Goal: Go to known website: Go to known website

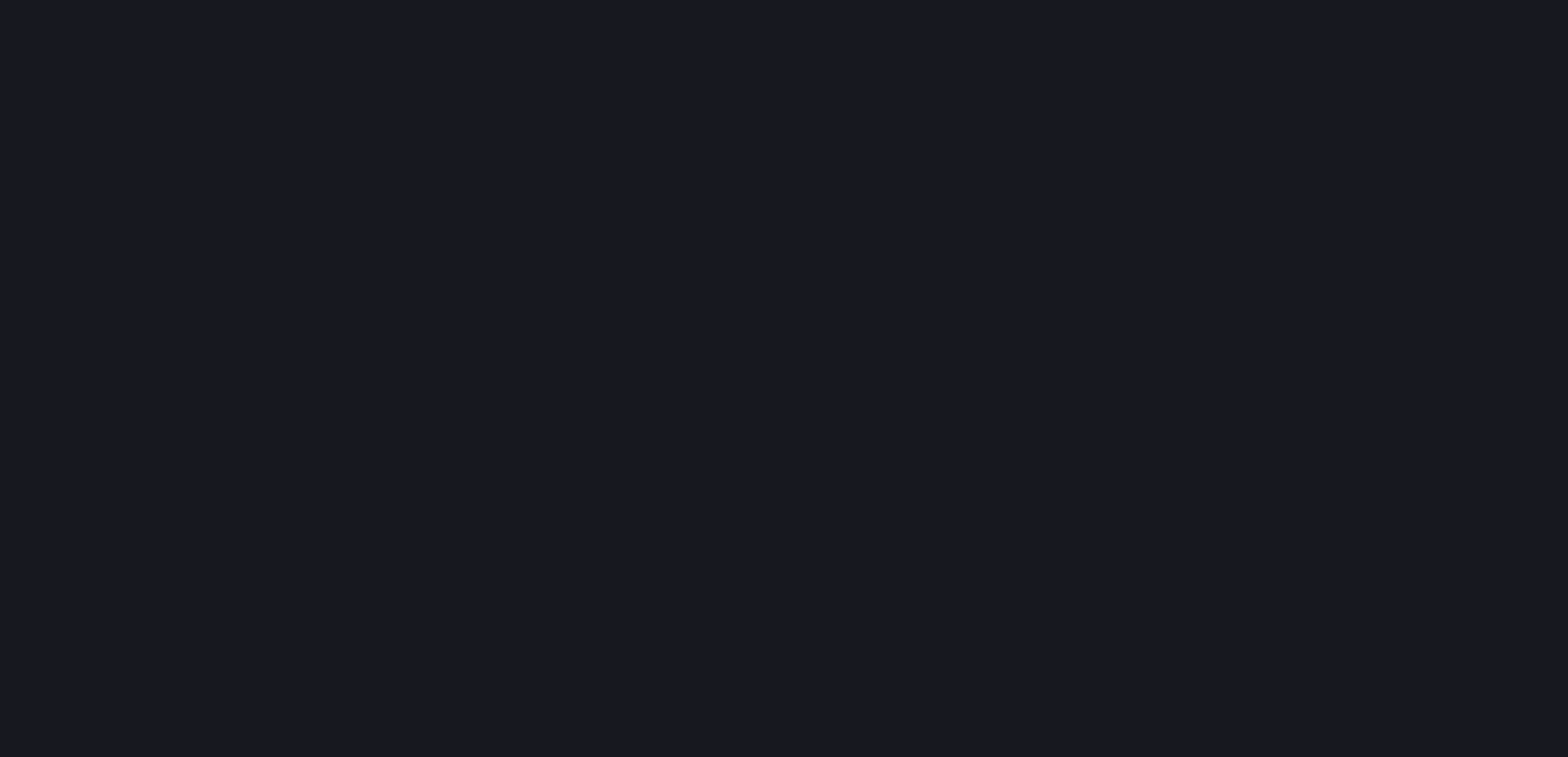
click at [1061, 124] on body at bounding box center [784, 378] width 1568 height 757
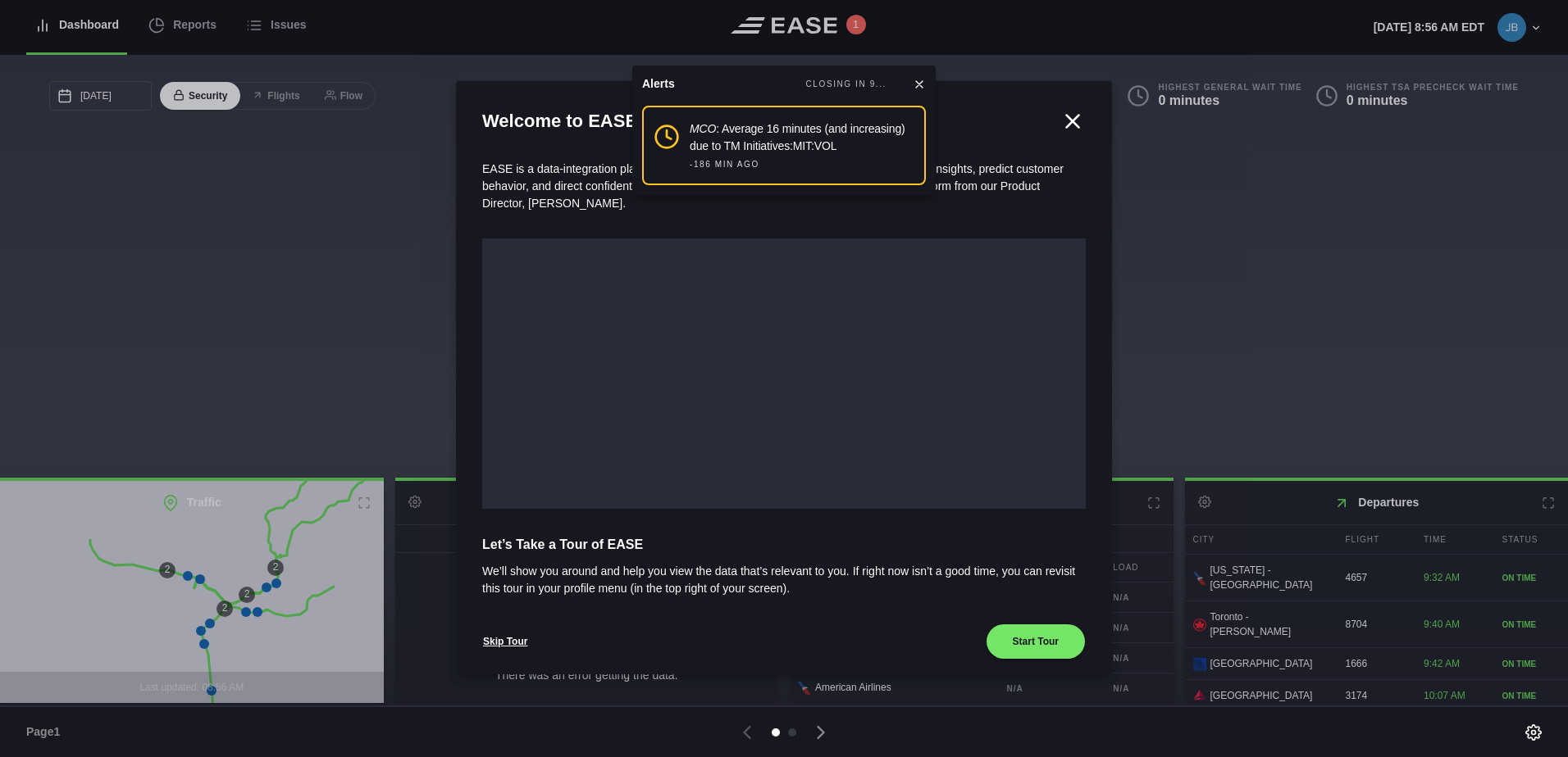
click at [924, 82] on icon at bounding box center [919, 84] width 13 height 13
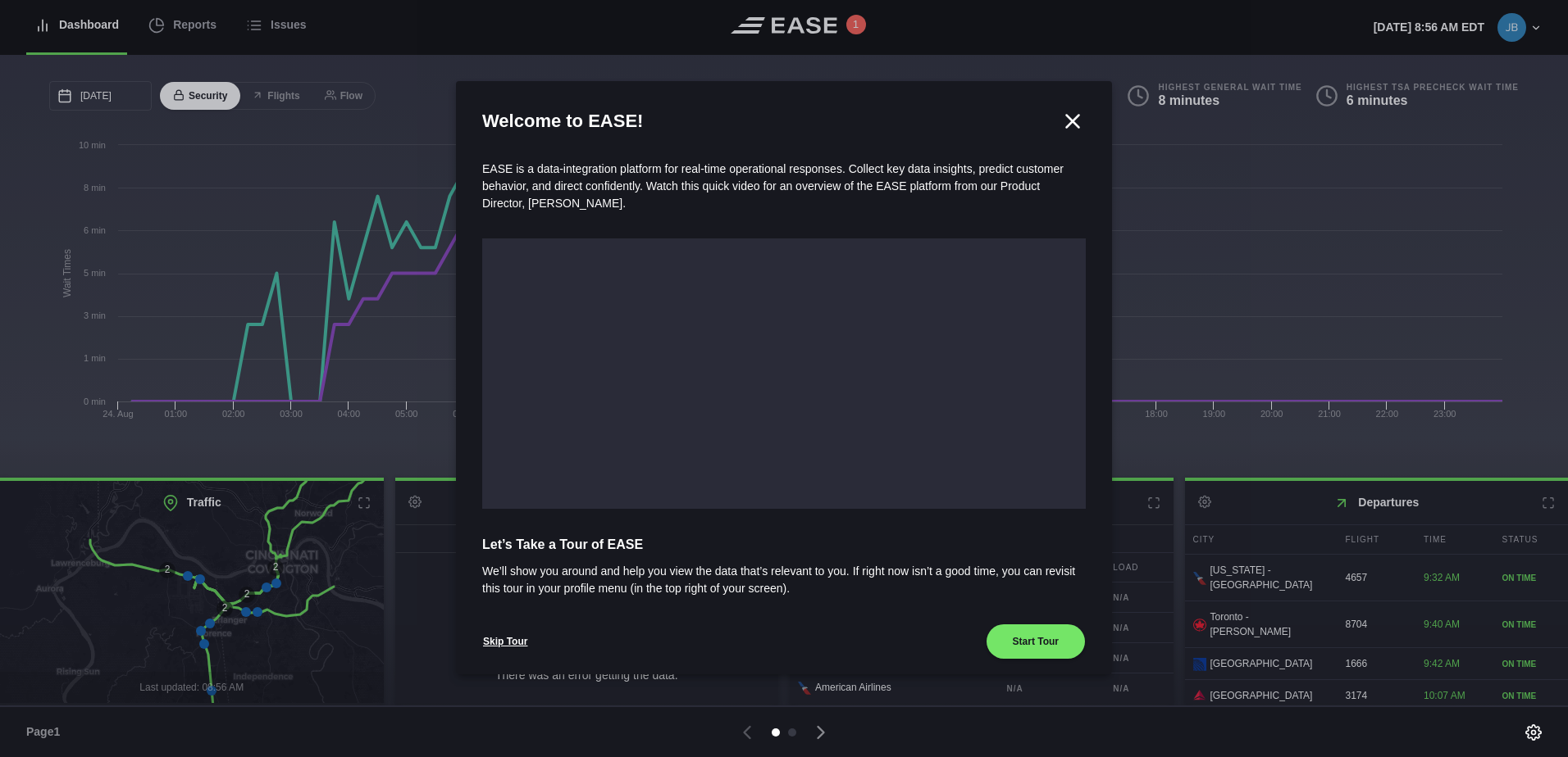
click at [1067, 124] on icon at bounding box center [1073, 121] width 12 height 12
